Goal: Transaction & Acquisition: Subscribe to service/newsletter

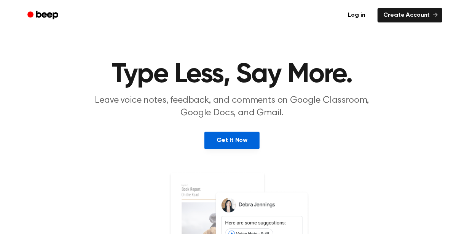
click at [240, 147] on link "Get It Now" at bounding box center [231, 141] width 55 height 18
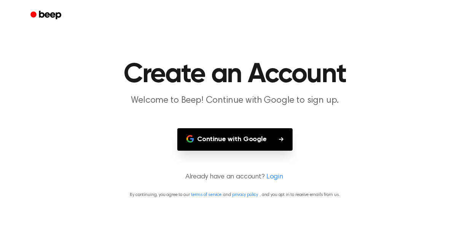
click at [265, 148] on button "Continue with Google" at bounding box center [234, 139] width 115 height 22
click at [255, 138] on button "Continue with Google" at bounding box center [234, 139] width 115 height 22
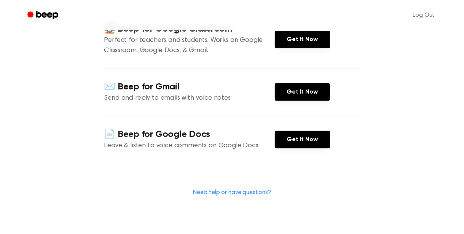
scroll to position [114, 0]
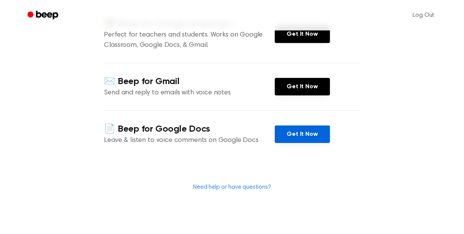
click at [296, 135] on link "Get It Now" at bounding box center [302, 135] width 55 height 18
